Goal: Learn about a topic

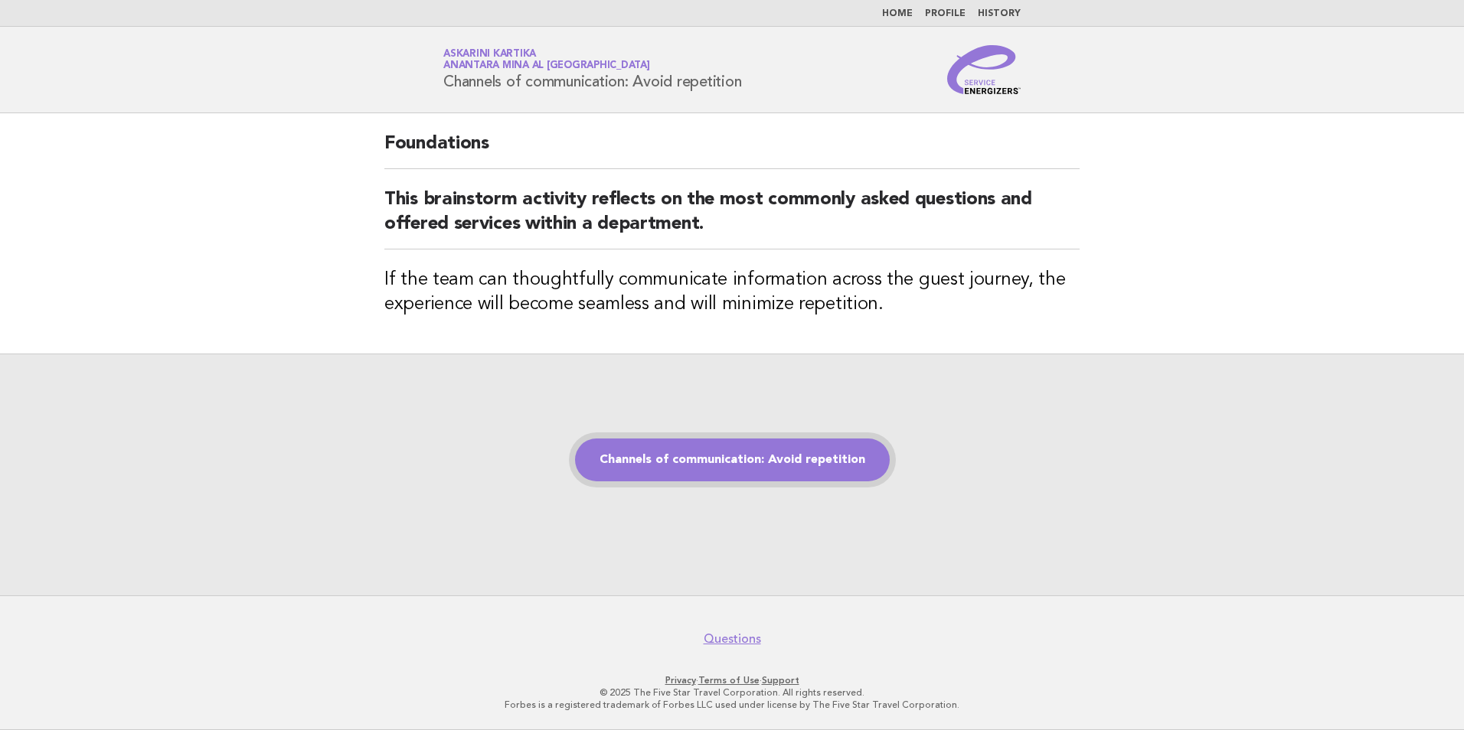
click at [742, 471] on link "Channels of communication: Avoid repetition" at bounding box center [732, 460] width 315 height 43
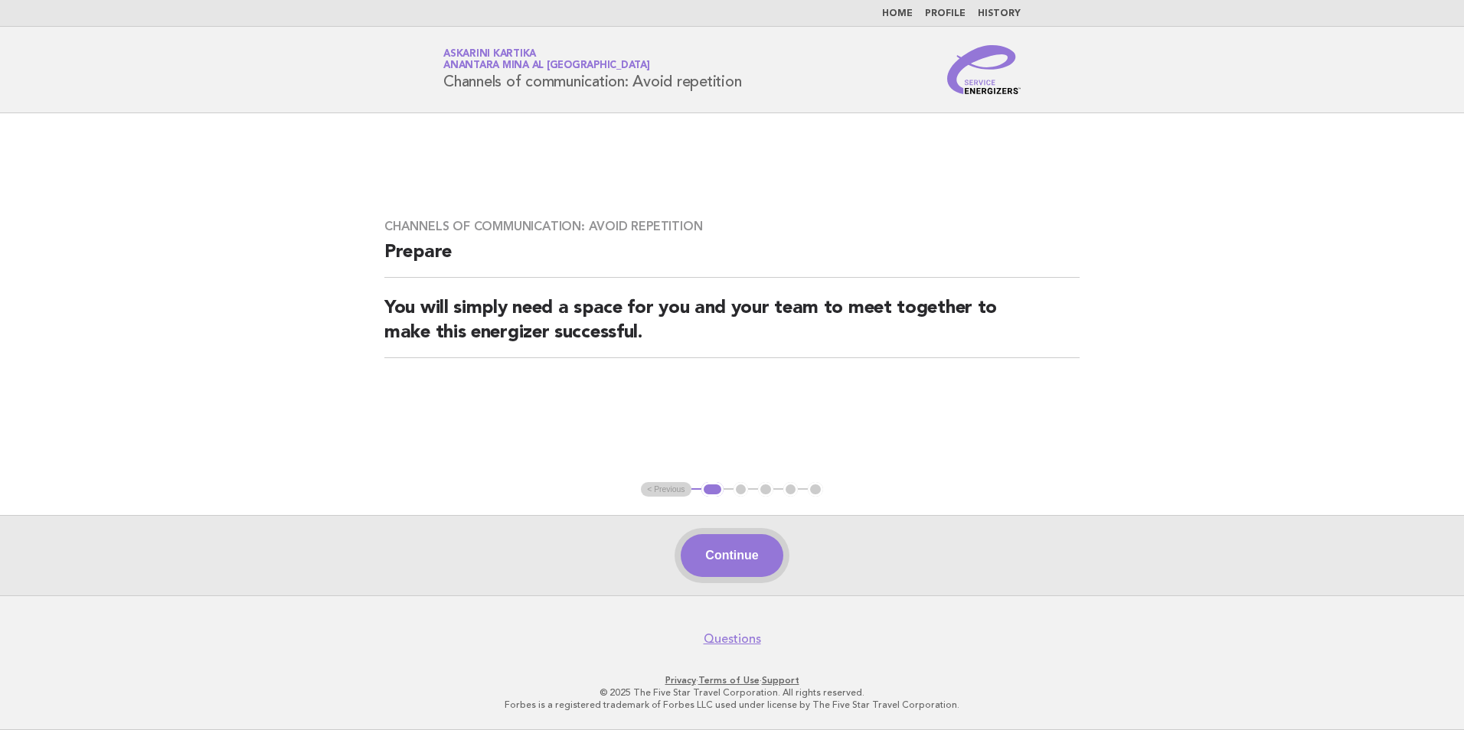
click at [726, 567] on button "Continue" at bounding box center [732, 555] width 102 height 43
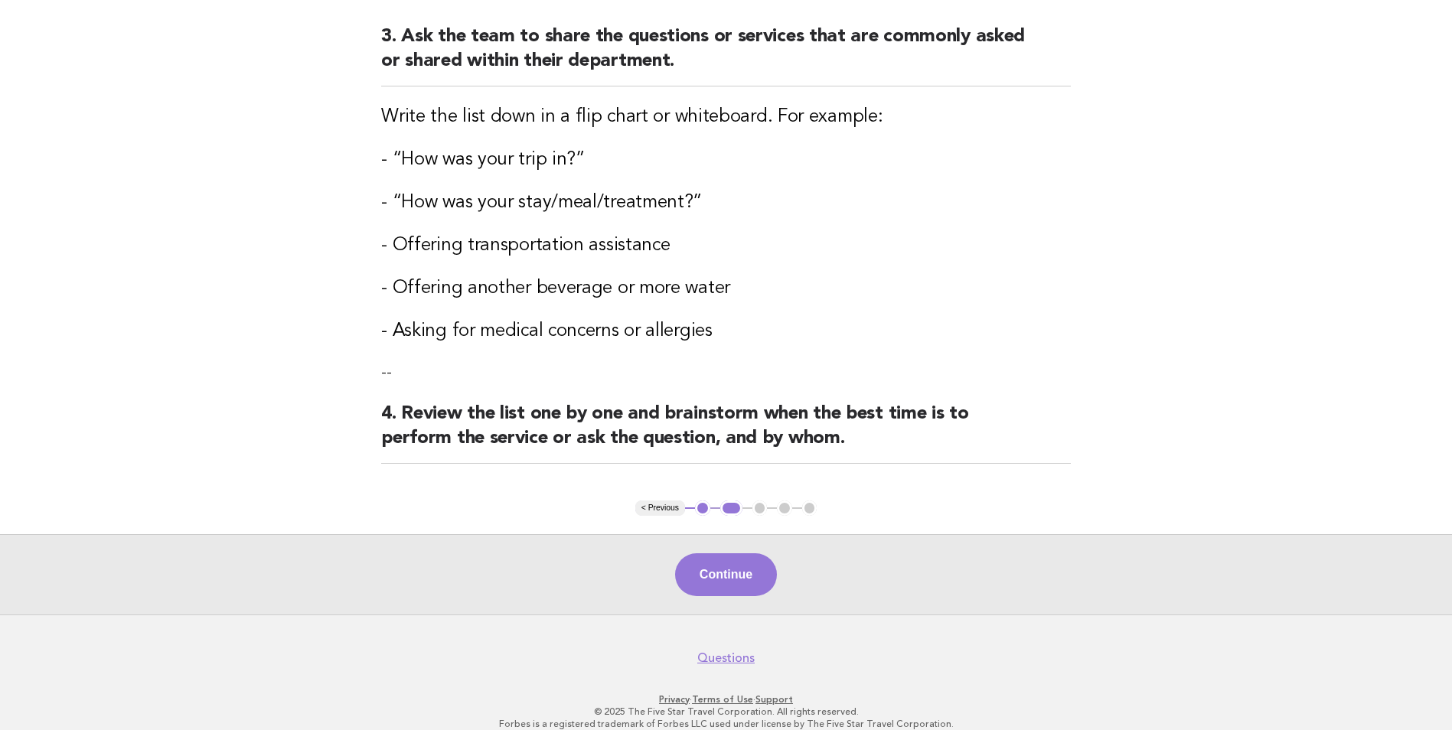
scroll to position [553, 0]
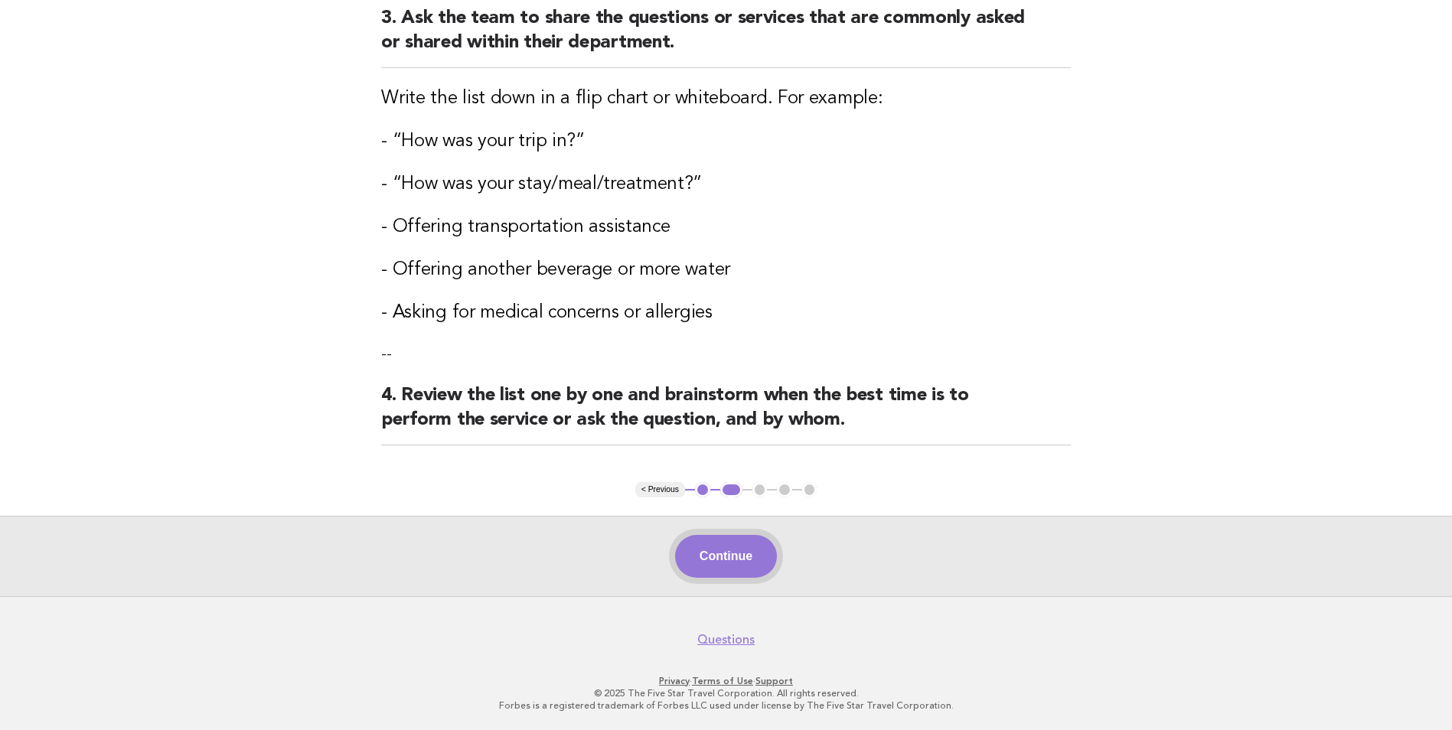
click at [726, 560] on button "Continue" at bounding box center [726, 556] width 102 height 43
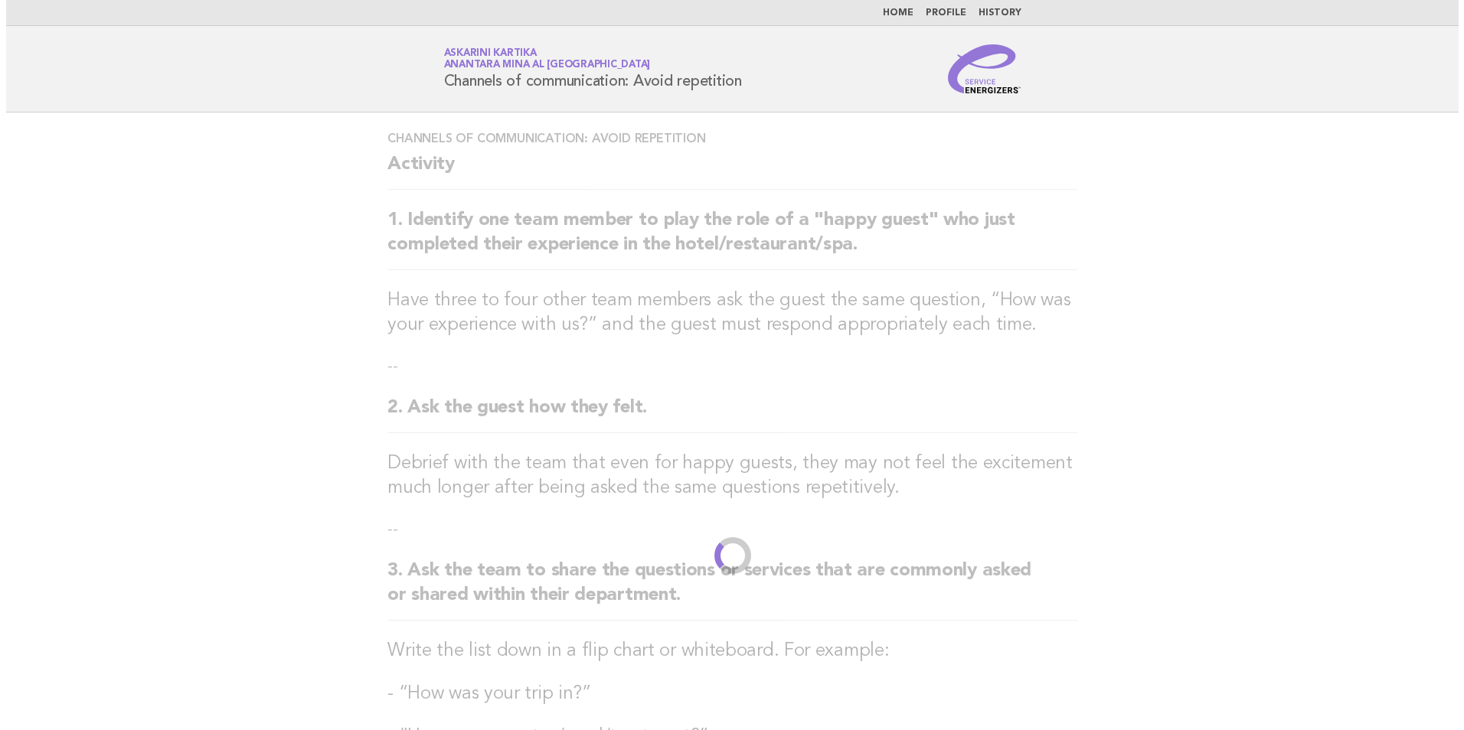
scroll to position [0, 0]
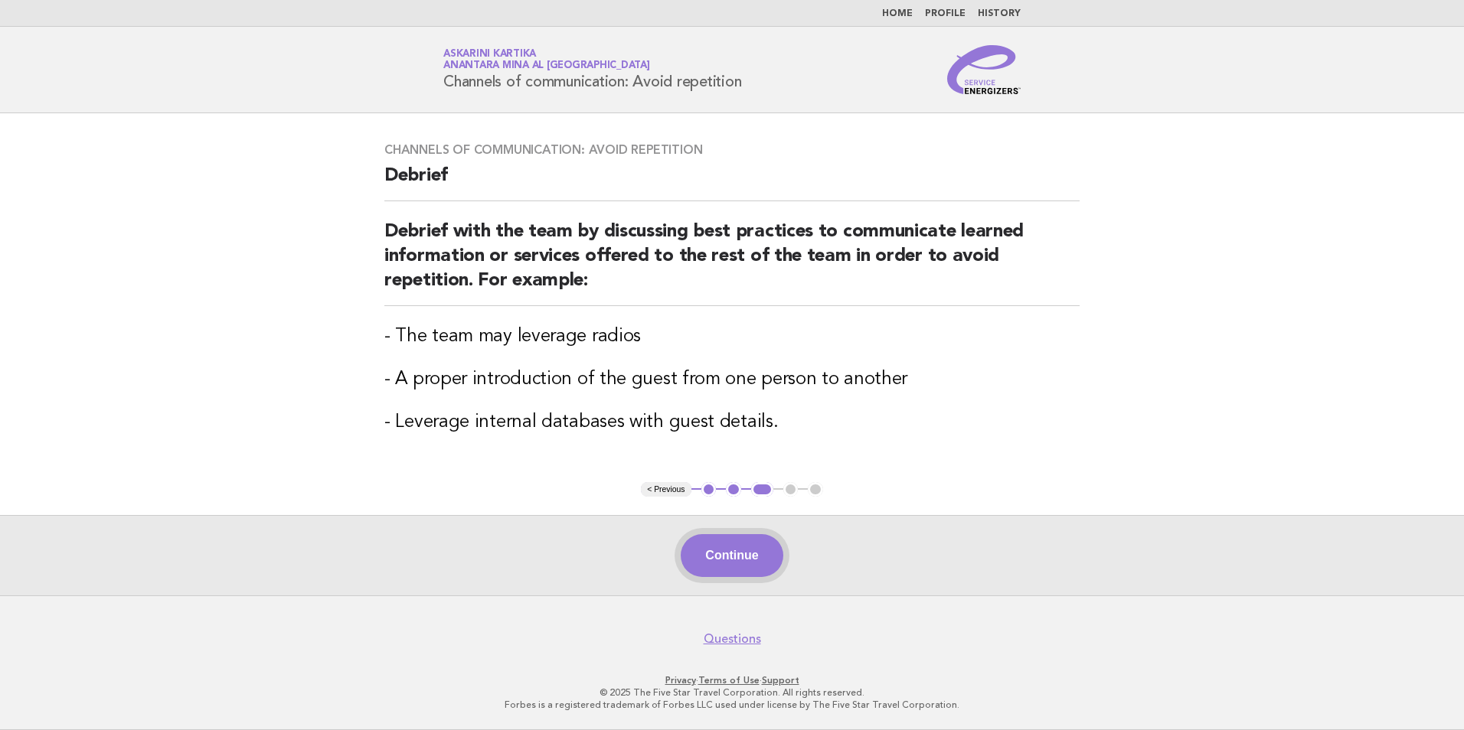
click at [726, 570] on button "Continue" at bounding box center [732, 555] width 102 height 43
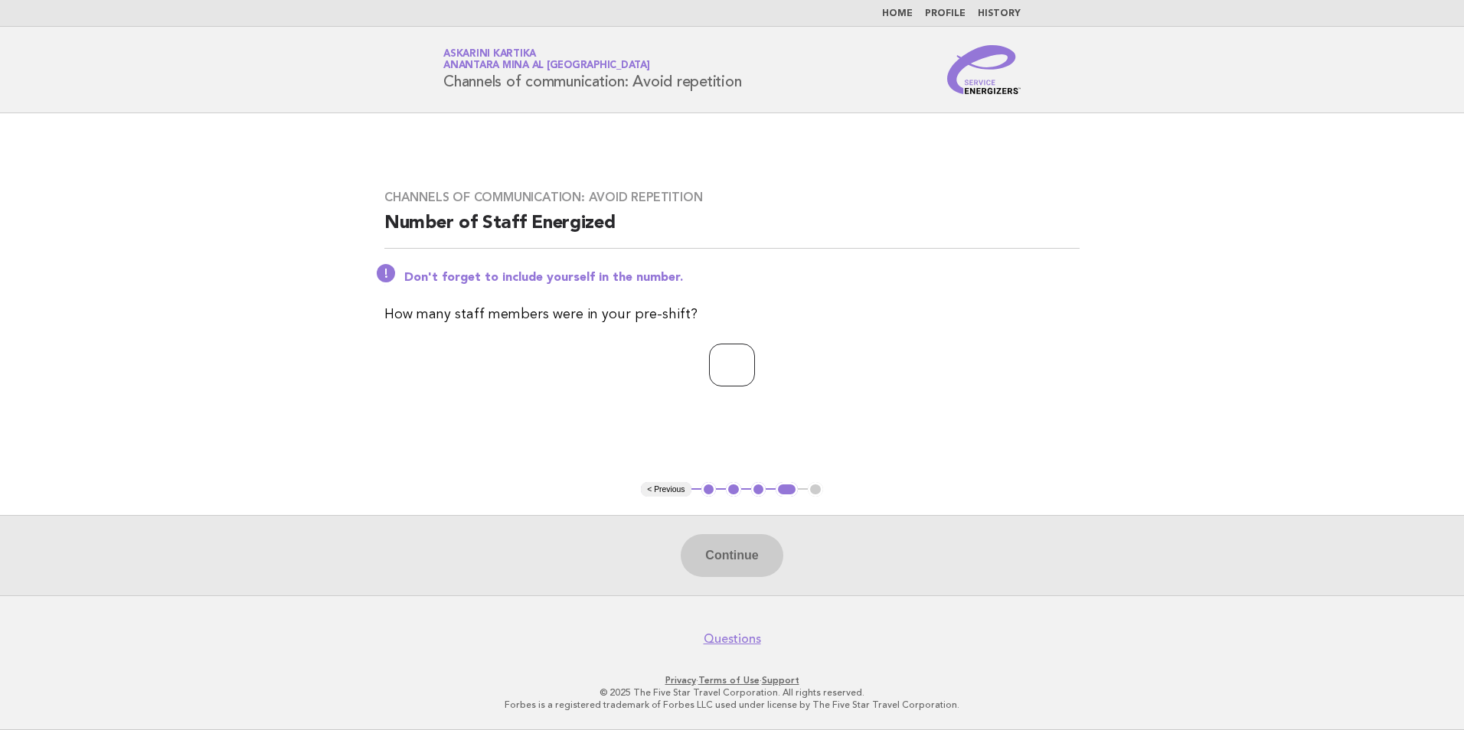
drag, startPoint x: 738, startPoint y: 378, endPoint x: 637, endPoint y: 312, distance: 121.0
click at [714, 365] on input "number" at bounding box center [732, 365] width 46 height 43
type input "*"
click at [722, 554] on button "Continue" at bounding box center [732, 555] width 102 height 43
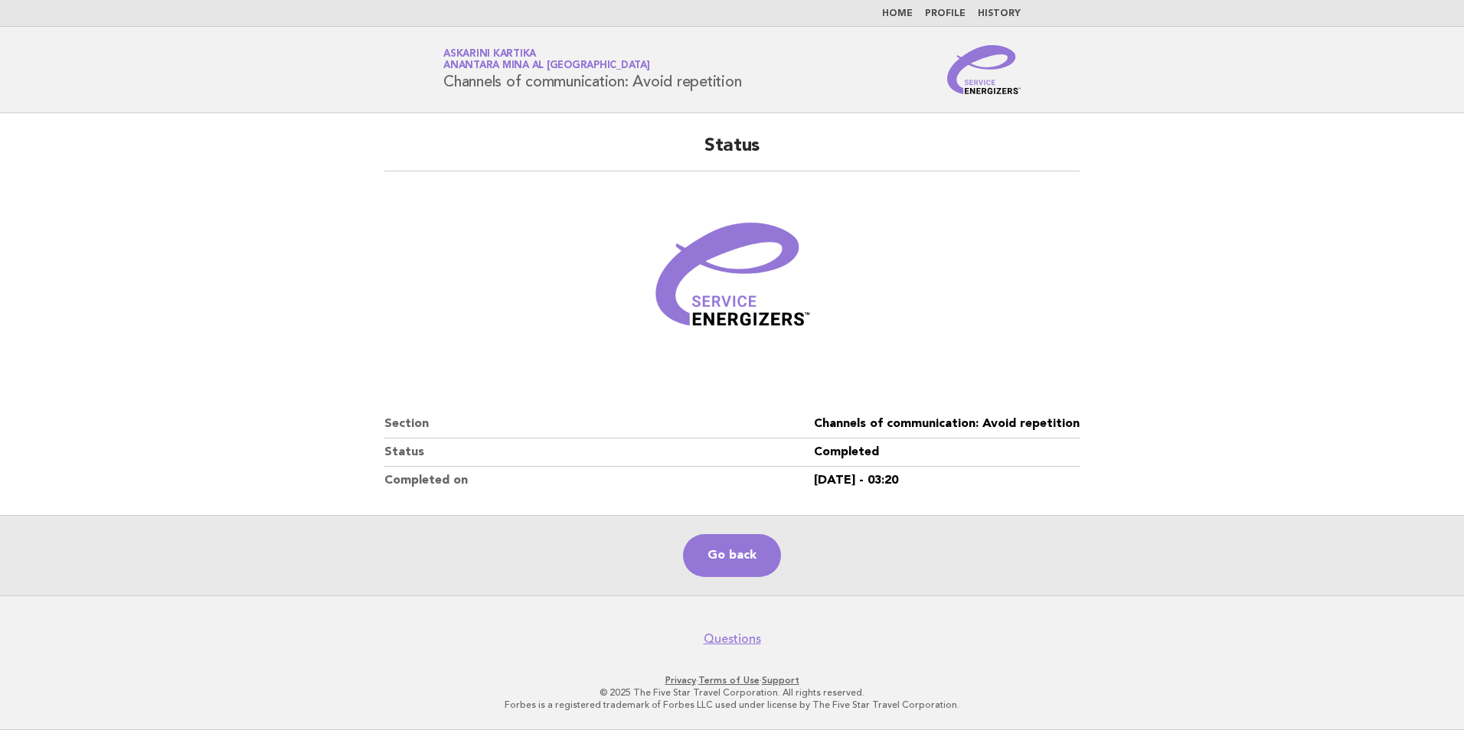
drag, startPoint x: 756, startPoint y: 87, endPoint x: 436, endPoint y: 83, distance: 320.0
click at [436, 83] on div "Service Energizers Askarini Kartika Anantara Mina al [GEOGRAPHIC_DATA] Channels…" at bounding box center [732, 69] width 620 height 49
copy h1 "Channels of communication: Avoid repetition"
